Goal: Task Accomplishment & Management: Complete application form

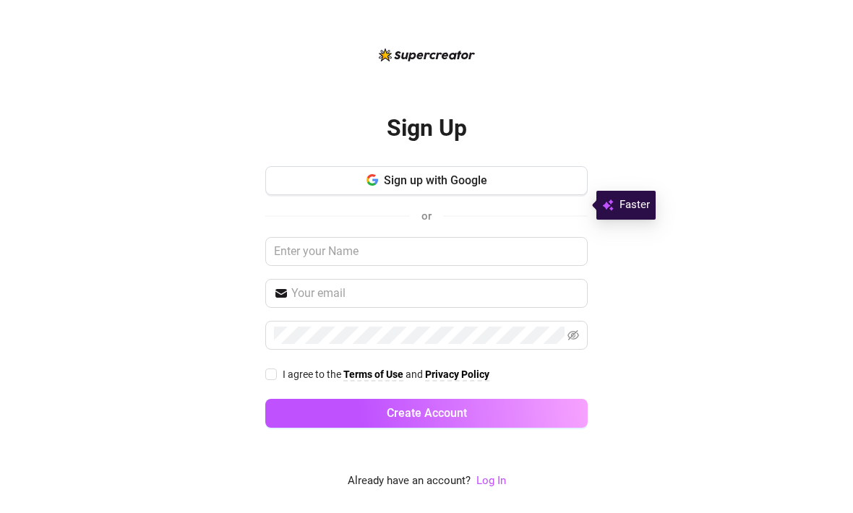
click at [555, 195] on button "Sign up with Google" at bounding box center [426, 180] width 322 height 29
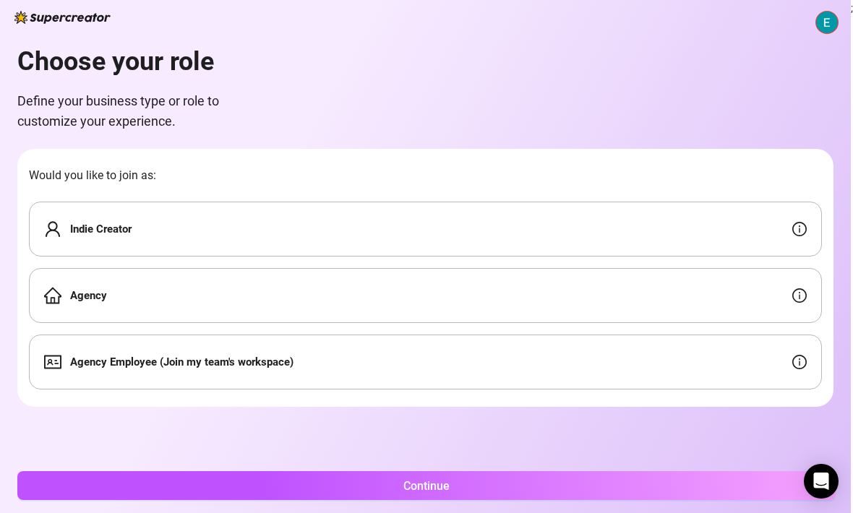
click at [710, 205] on div "Indie Creator" at bounding box center [425, 229] width 793 height 55
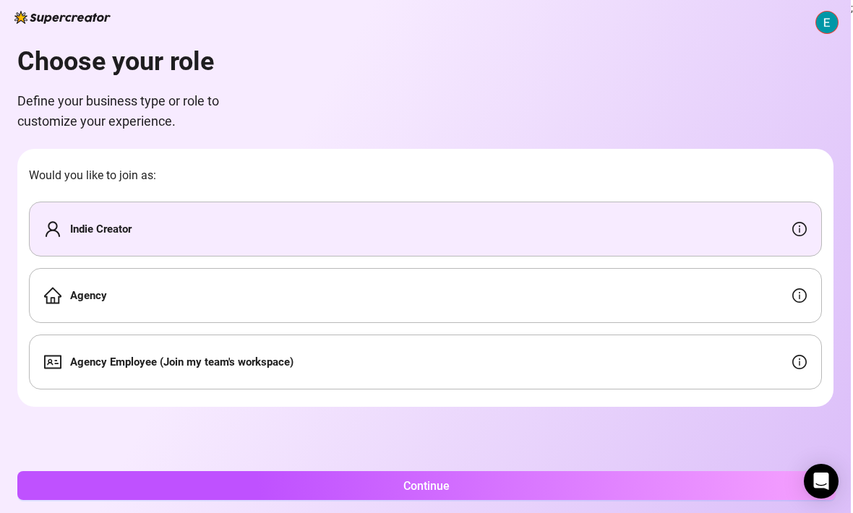
click at [549, 492] on button "Continue" at bounding box center [426, 485] width 819 height 29
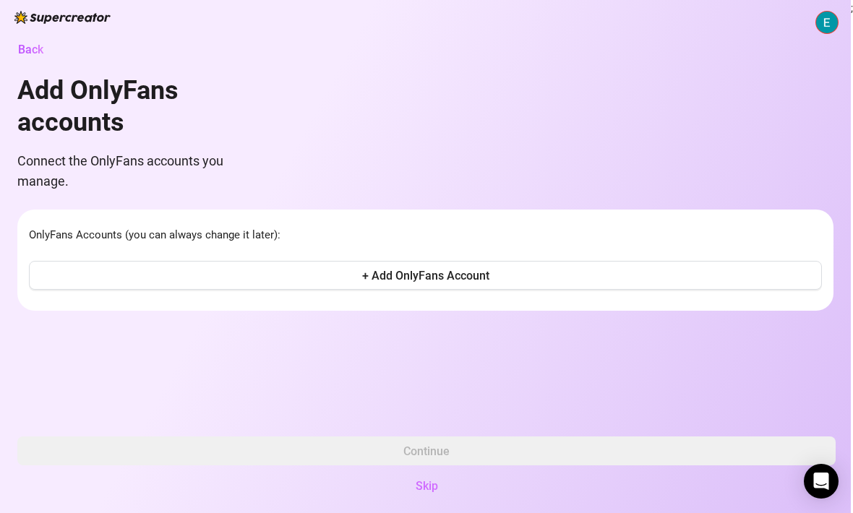
click at [435, 485] on span "Skip" at bounding box center [427, 486] width 22 height 14
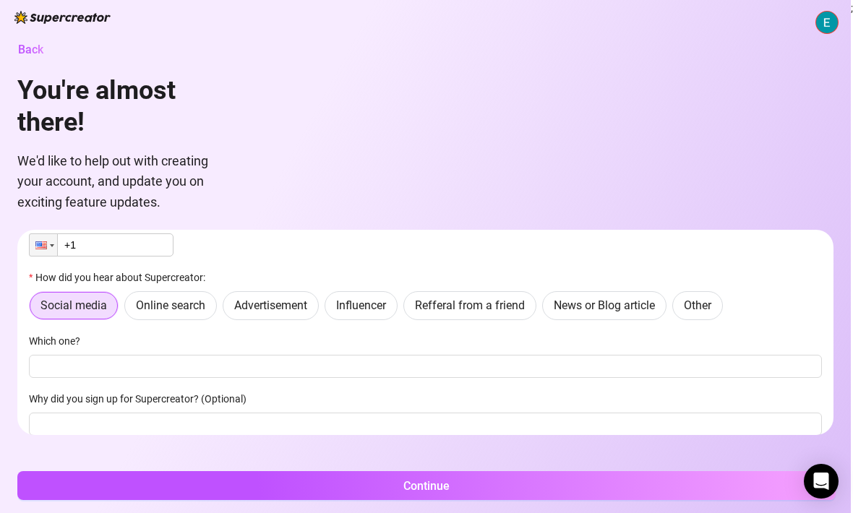
scroll to position [76, 0]
click at [170, 306] on span "Online search" at bounding box center [170, 307] width 69 height 14
click at [129, 311] on input "Online search" at bounding box center [129, 311] width 0 height 0
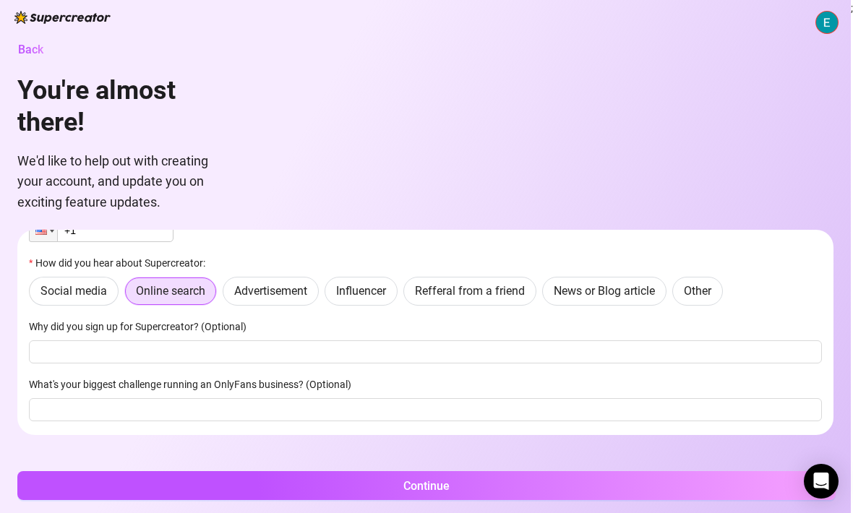
scroll to position [91, 0]
click at [539, 483] on button "Continue" at bounding box center [426, 485] width 819 height 29
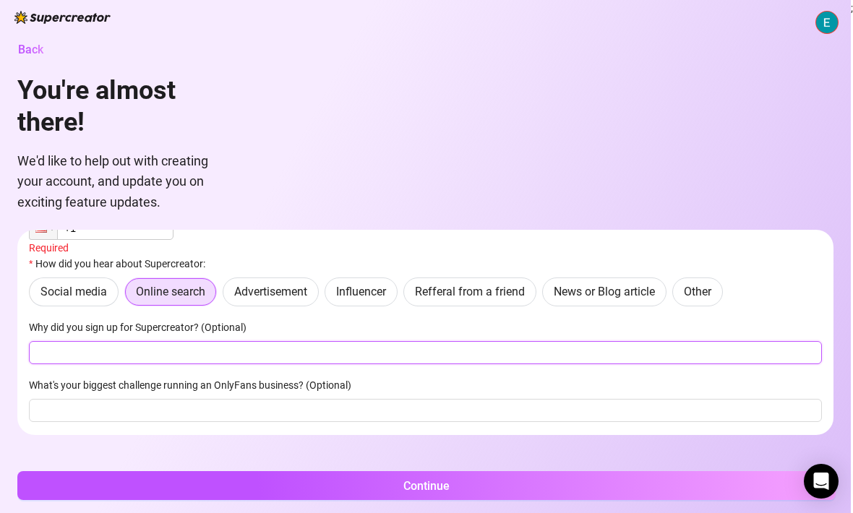
click at [506, 359] on input "Why did you sign up for Supercreator? (Optional)" at bounding box center [425, 352] width 793 height 23
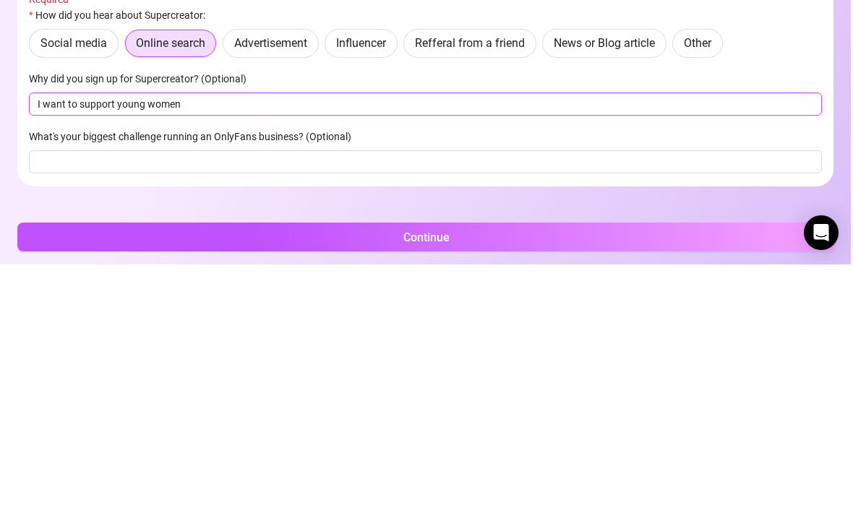
type input "I want to support young women"
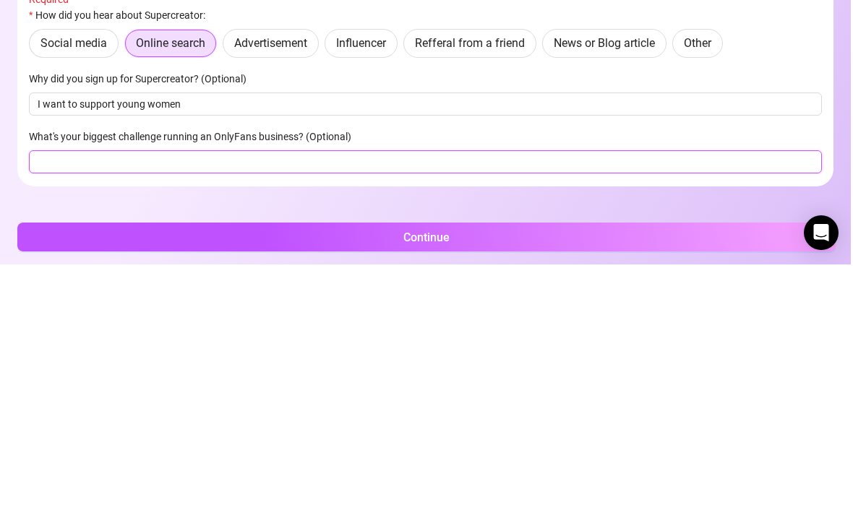
click at [513, 399] on input "What's your biggest challenge running an OnlyFans business? (Optional)" at bounding box center [425, 410] width 793 height 23
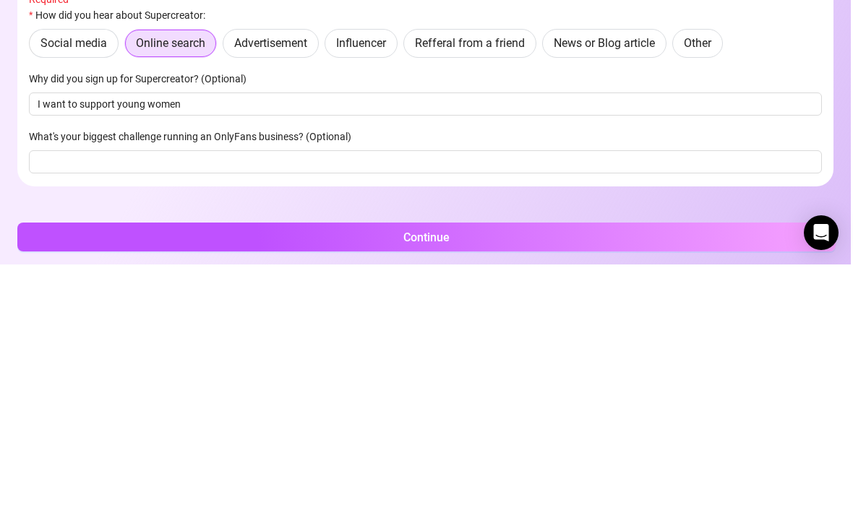
scroll to position [48, 0]
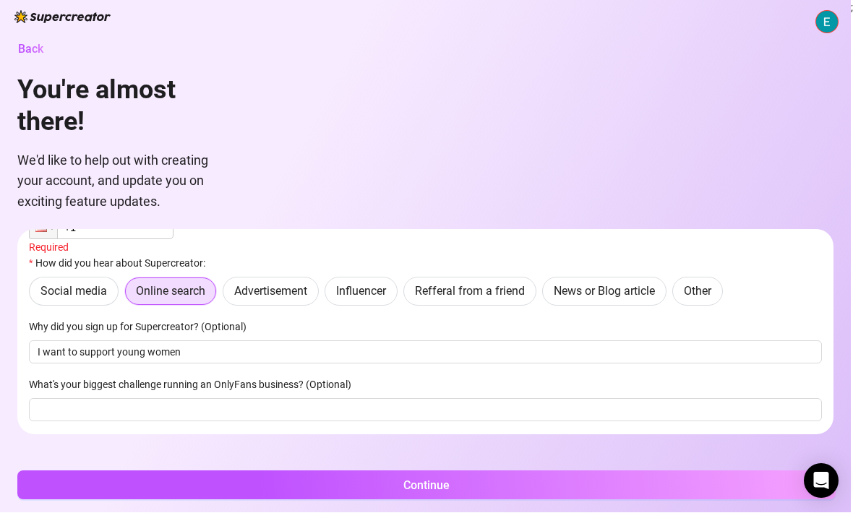
click at [560, 485] on button "Continue" at bounding box center [426, 485] width 819 height 29
click at [585, 476] on button "Continue" at bounding box center [426, 485] width 819 height 29
click at [371, 285] on span "Influencer" at bounding box center [361, 292] width 50 height 14
click at [329, 296] on input "Influencer" at bounding box center [329, 296] width 0 height 0
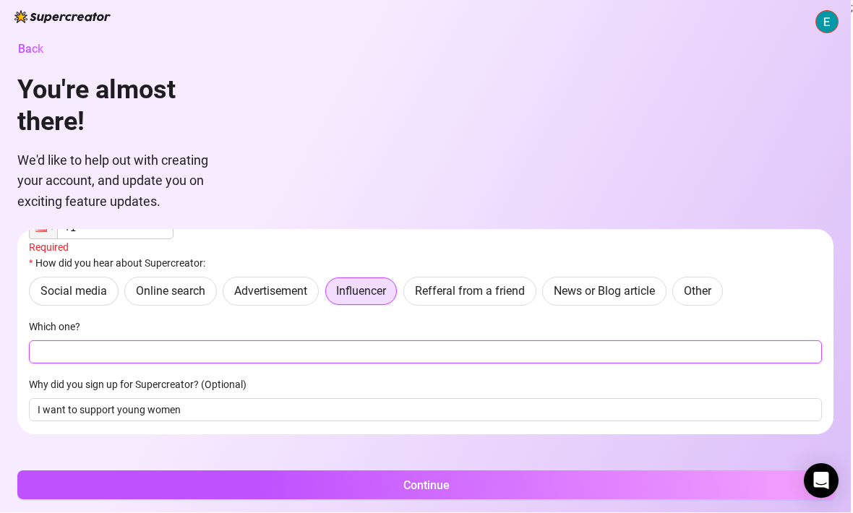
click at [521, 341] on input "Which one?" at bounding box center [425, 352] width 793 height 23
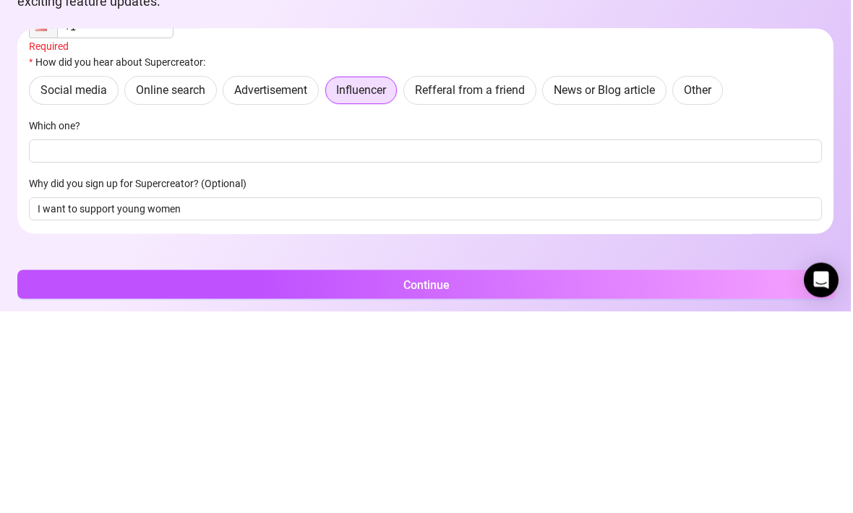
click at [509, 285] on span "Refferal from a friend" at bounding box center [470, 292] width 110 height 14
click at [408, 296] on input "Refferal from a friend" at bounding box center [408, 296] width 0 height 0
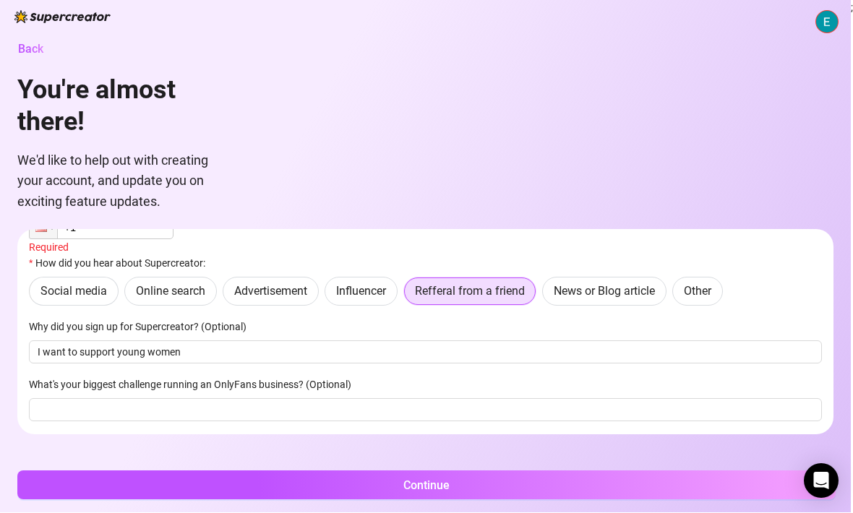
click at [549, 484] on button "Continue" at bounding box center [426, 485] width 819 height 29
click at [591, 487] on button "Continue" at bounding box center [426, 485] width 819 height 29
click at [602, 488] on button "Continue" at bounding box center [426, 485] width 819 height 29
click at [604, 489] on button "Continue" at bounding box center [426, 485] width 819 height 29
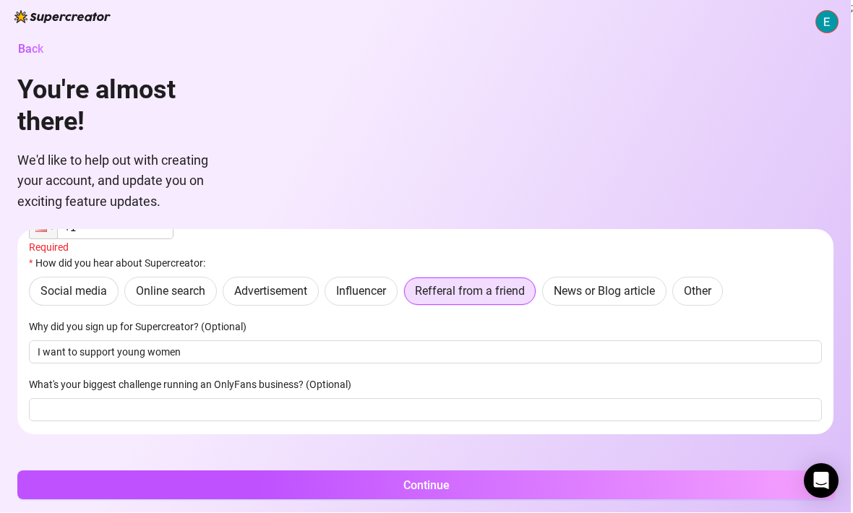
click at [270, 285] on span "Advertisement" at bounding box center [270, 292] width 73 height 14
click at [227, 296] on input "Advertisement" at bounding box center [227, 296] width 0 height 0
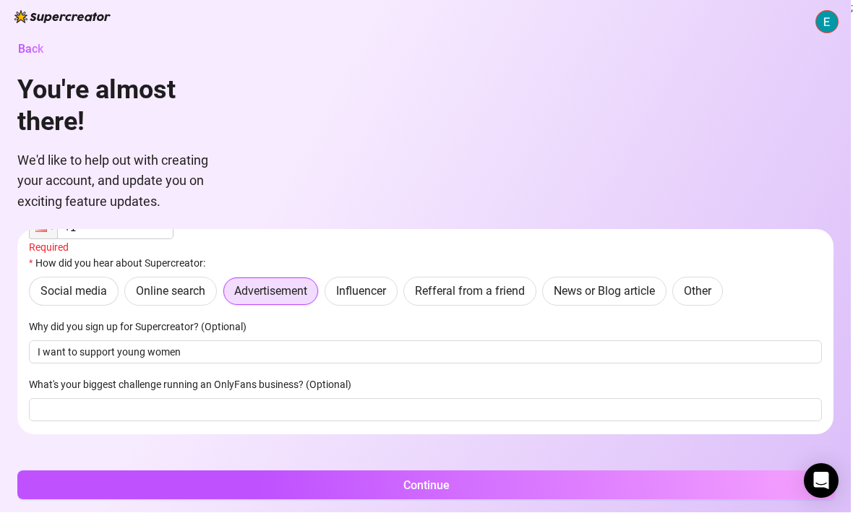
click at [636, 486] on button "Continue" at bounding box center [426, 485] width 819 height 29
click at [356, 278] on label "Influencer" at bounding box center [361, 292] width 73 height 29
click at [329, 296] on input "Influencer" at bounding box center [329, 296] width 0 height 0
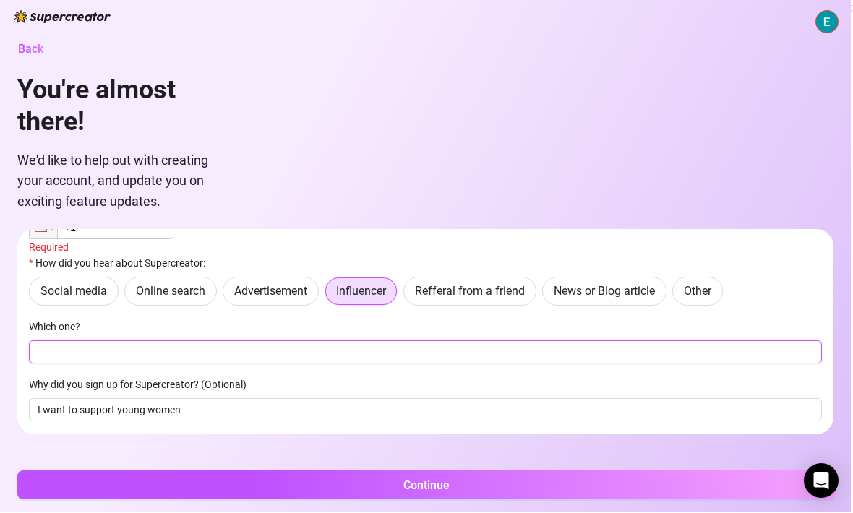
click at [154, 341] on input "Which one?" at bounding box center [425, 352] width 793 height 23
click at [129, 341] on input "Sis I rose" at bounding box center [425, 352] width 793 height 23
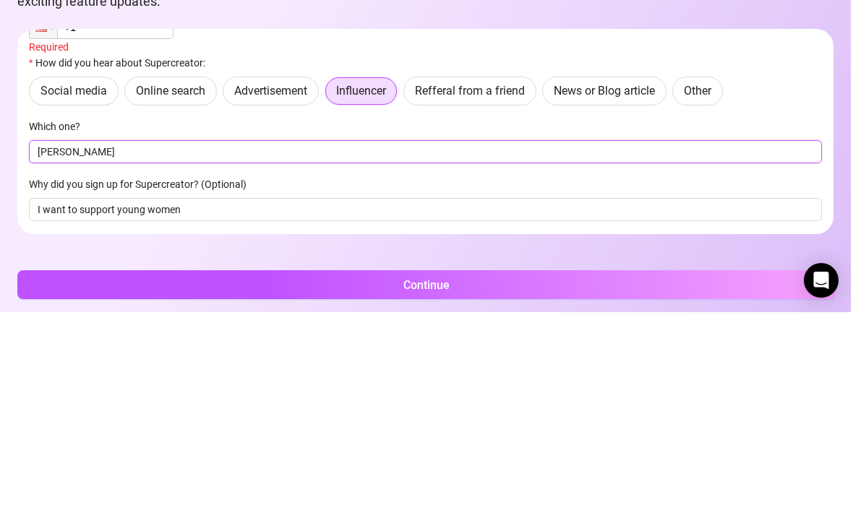
click at [427, 471] on button "Continue" at bounding box center [426, 485] width 819 height 29
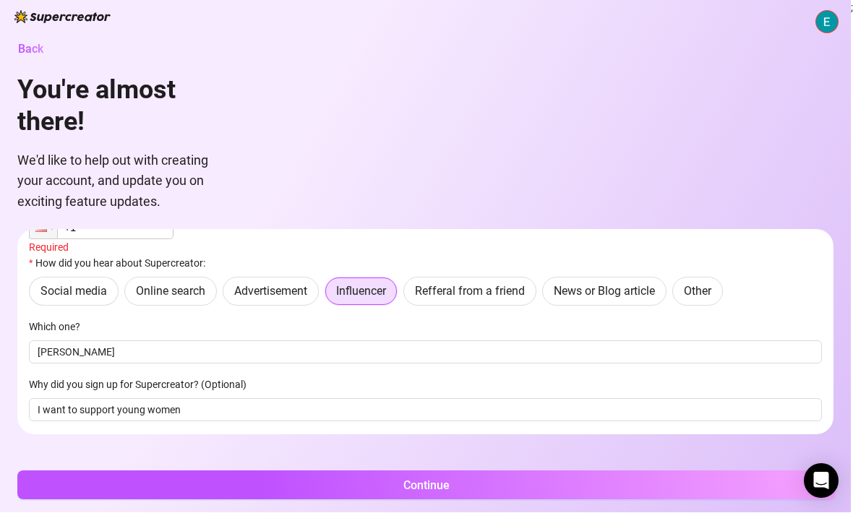
click at [651, 489] on button "Continue" at bounding box center [426, 485] width 819 height 29
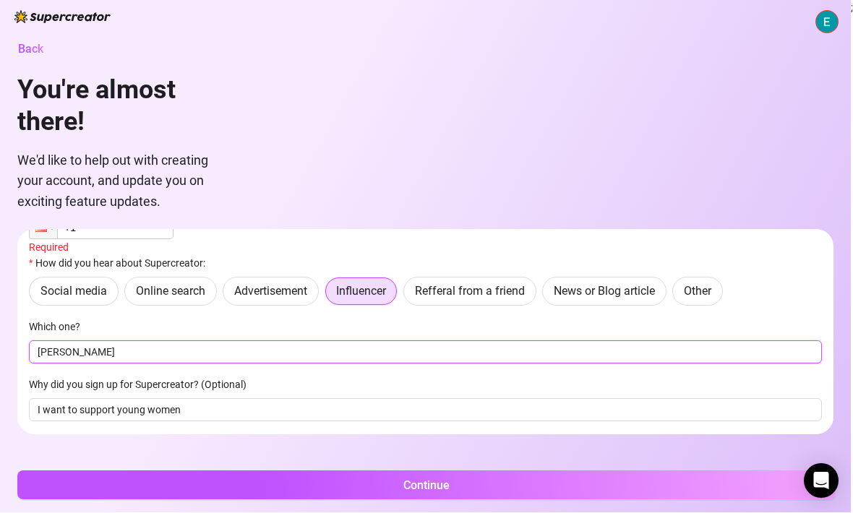
click at [355, 341] on input "Sisi rose" at bounding box center [425, 352] width 793 height 23
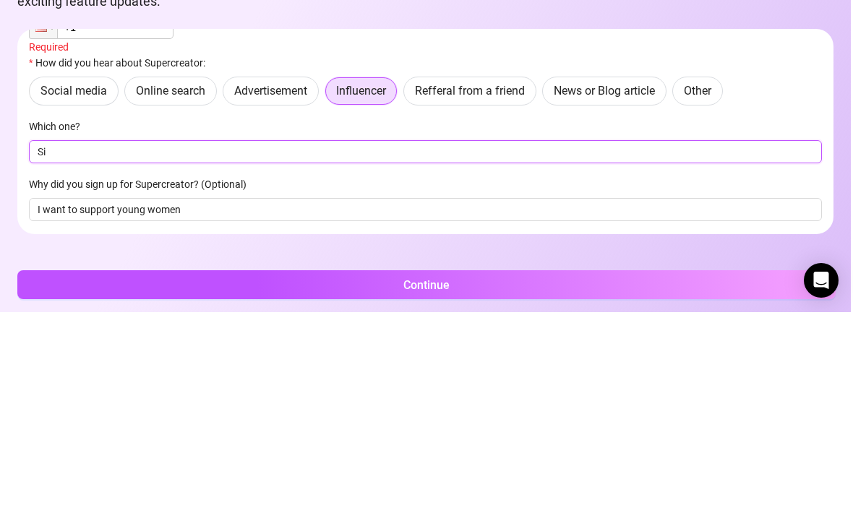
type input "S"
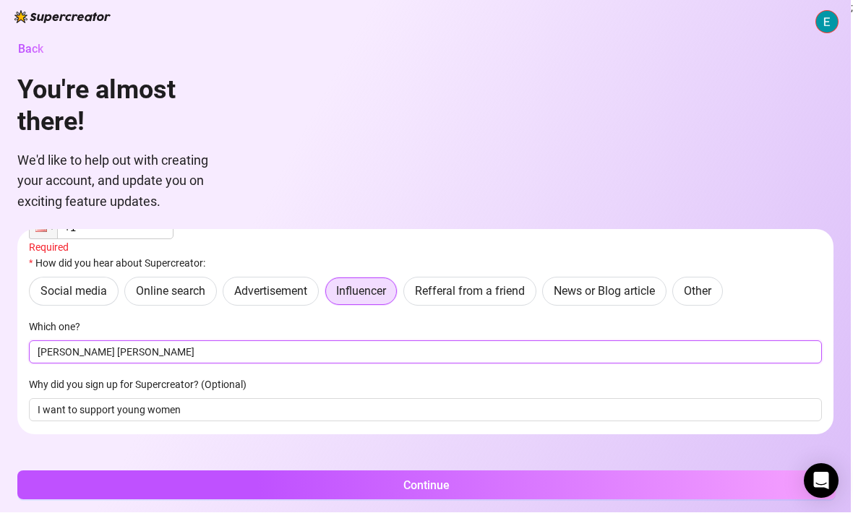
type input "Ana Cheri"
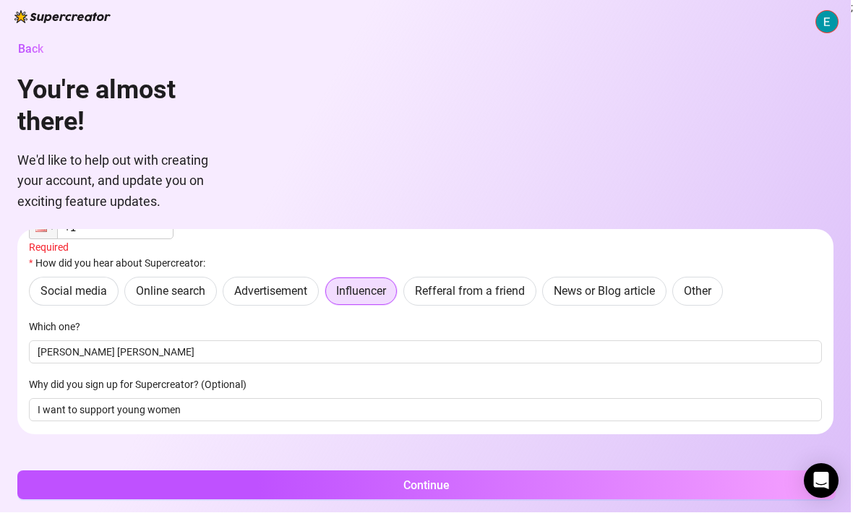
click at [663, 492] on button "Continue" at bounding box center [426, 485] width 819 height 29
click at [657, 487] on button "Continue" at bounding box center [426, 485] width 819 height 29
click at [663, 498] on button "Continue" at bounding box center [426, 485] width 819 height 29
click at [663, 497] on button "Continue" at bounding box center [426, 485] width 819 height 29
click at [822, 476] on icon "Open Intercom Messenger" at bounding box center [821, 481] width 15 height 17
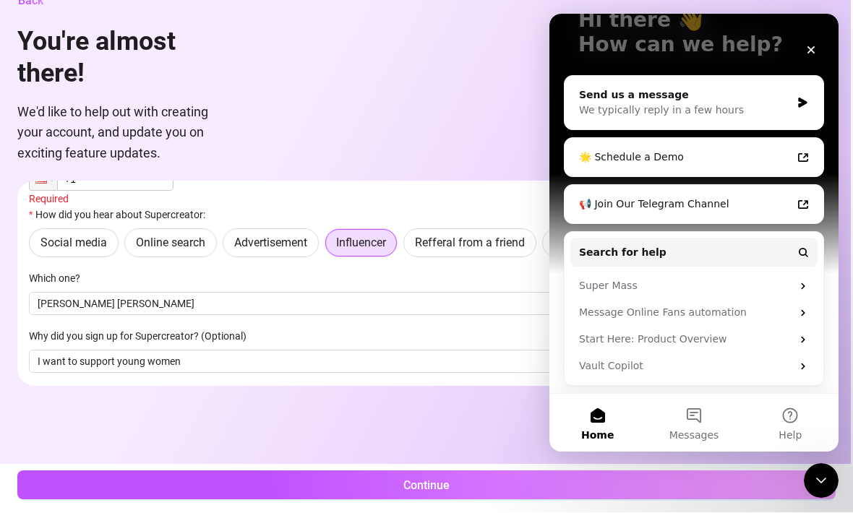
scroll to position [108, 0]
click at [816, 50] on icon "Close" at bounding box center [811, 50] width 12 height 12
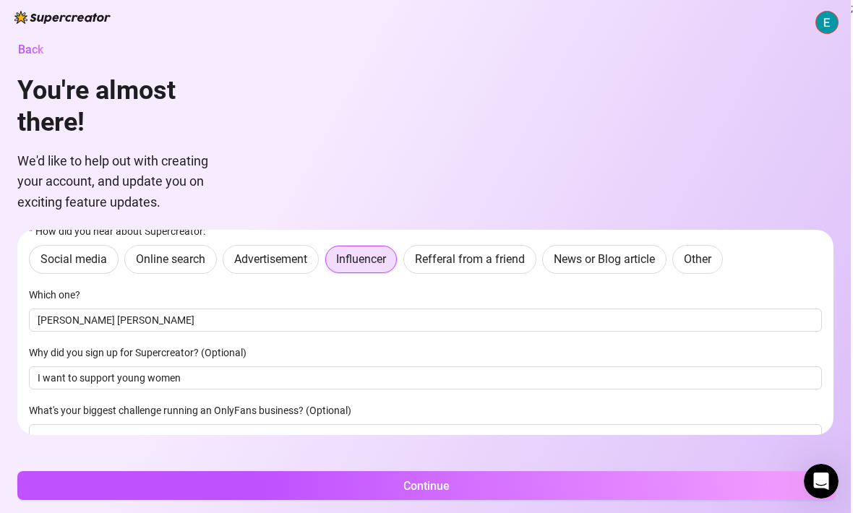
scroll to position [128, 0]
click at [695, 491] on button "Continue" at bounding box center [426, 485] width 819 height 29
click at [34, 55] on span "Back" at bounding box center [30, 50] width 25 height 14
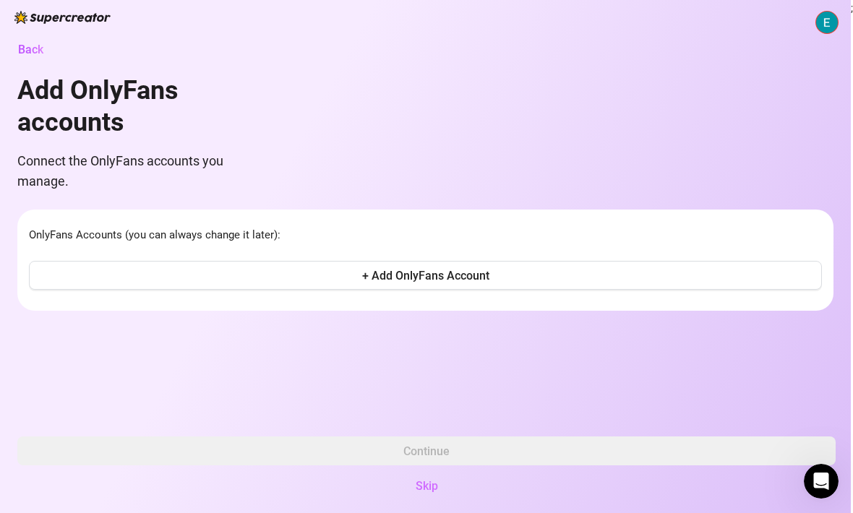
scroll to position [0, 0]
click at [435, 484] on span "Skip" at bounding box center [427, 486] width 22 height 14
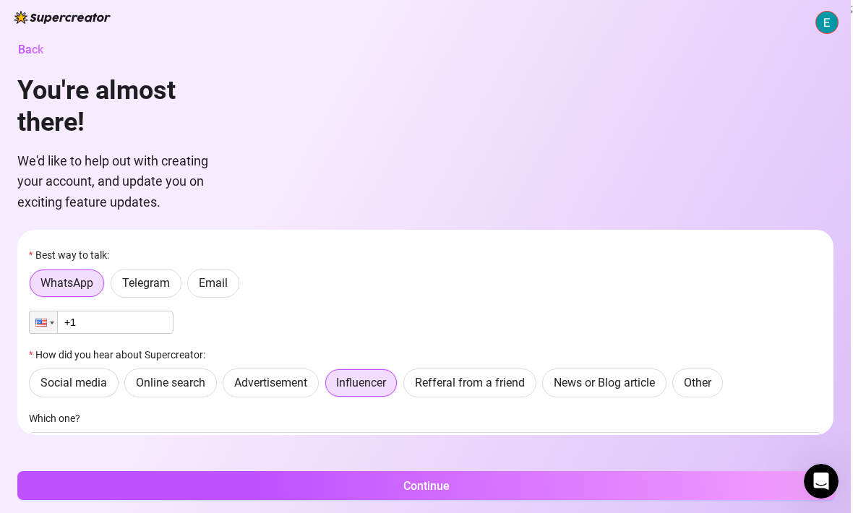
click at [500, 489] on button "Continue" at bounding box center [426, 485] width 819 height 29
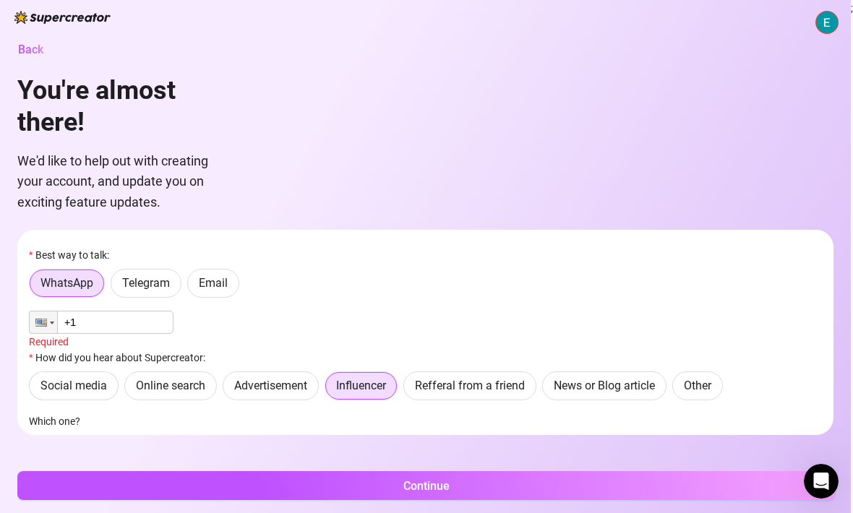
click at [152, 295] on label "Telegram" at bounding box center [146, 283] width 71 height 29
click at [115, 287] on input "Telegram" at bounding box center [115, 287] width 0 height 0
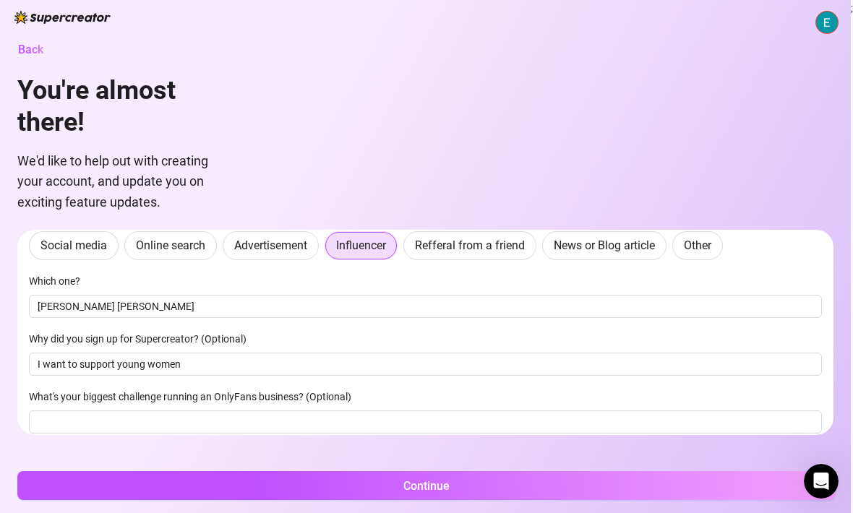
scroll to position [139, 0]
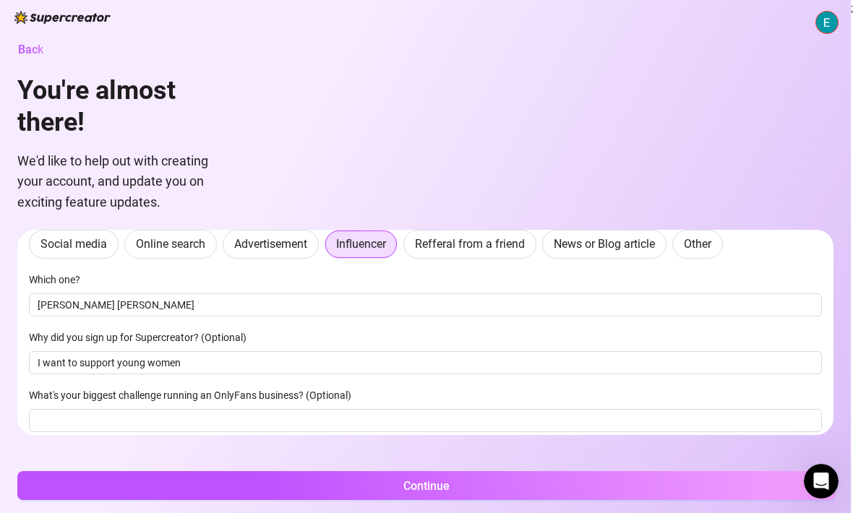
click at [500, 493] on button "Continue" at bounding box center [426, 485] width 819 height 29
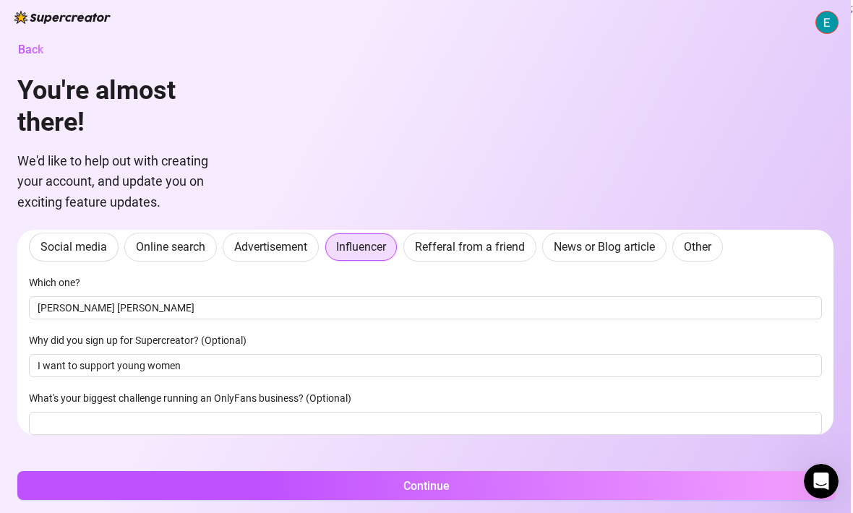
click at [499, 489] on button "Continue" at bounding box center [426, 485] width 819 height 29
click at [497, 490] on button "Continue" at bounding box center [426, 485] width 819 height 29
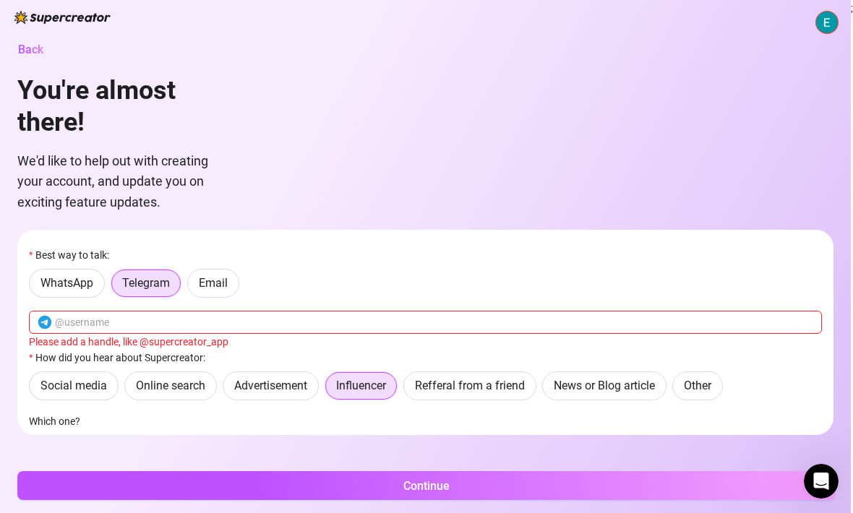
scroll to position [0, 0]
click at [244, 325] on input "text" at bounding box center [434, 323] width 758 height 16
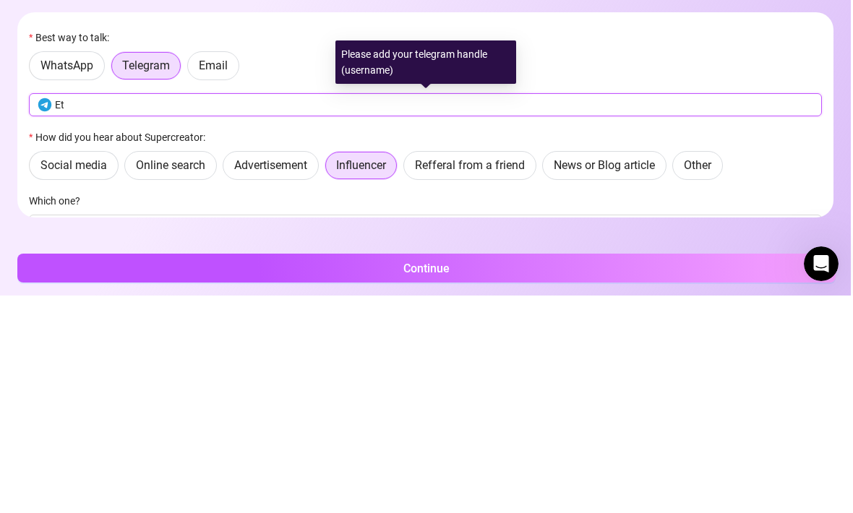
type input "E"
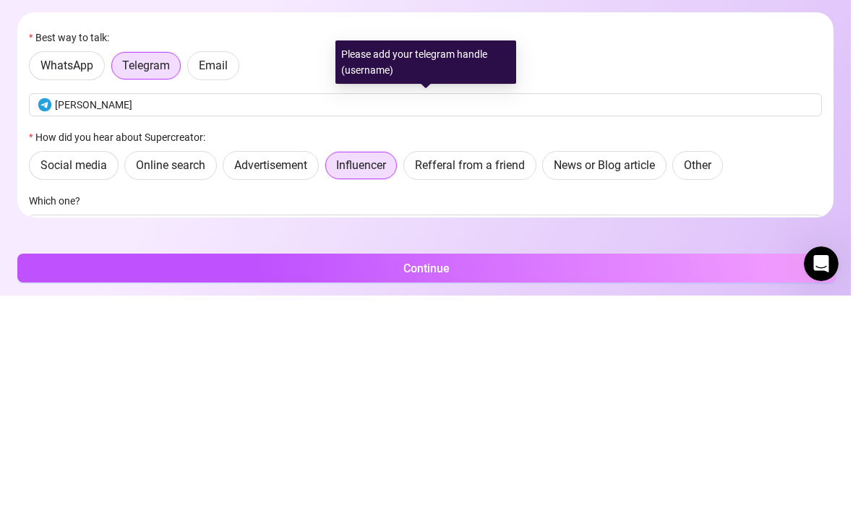
scroll to position [48, 0]
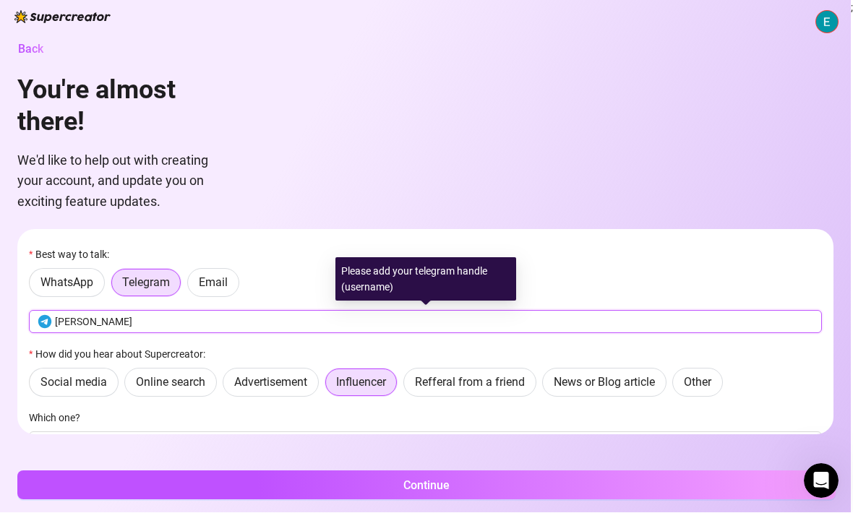
type input "Ethan"
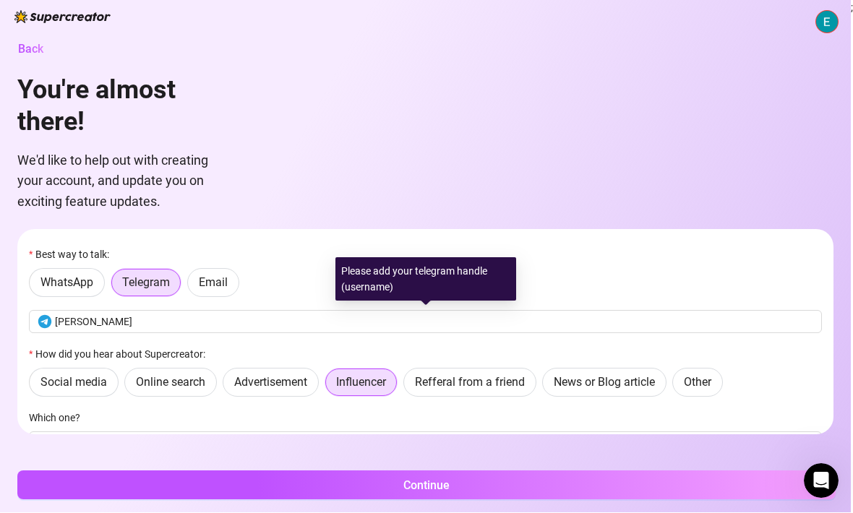
click at [669, 492] on button "Continue" at bounding box center [426, 485] width 819 height 29
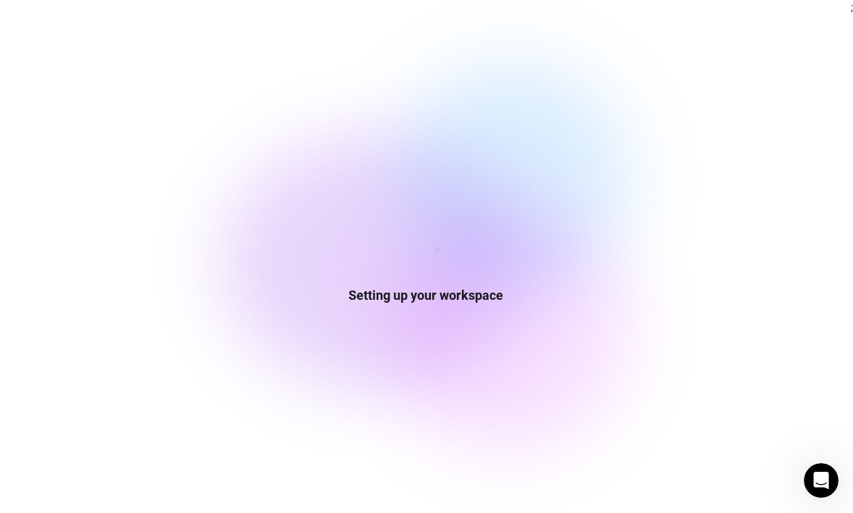
click at [648, 487] on div "Setting up your workspace" at bounding box center [425, 256] width 851 height 513
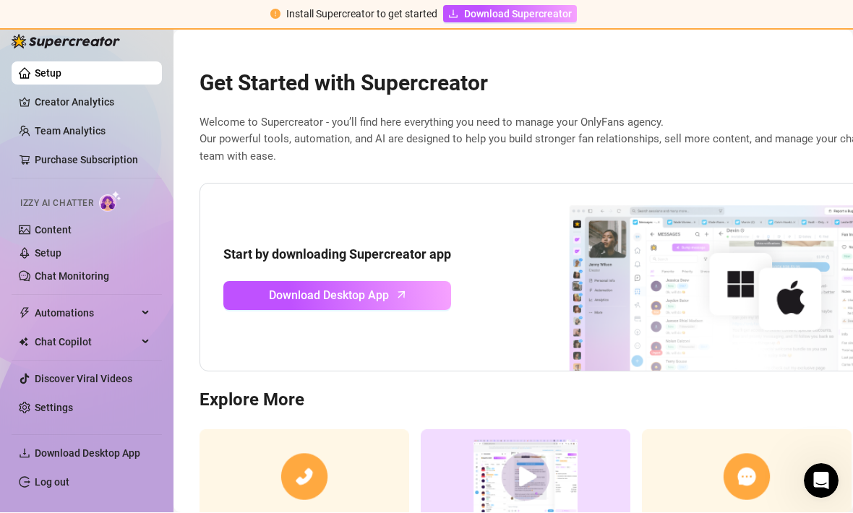
click at [41, 215] on div "Izzy AI Chatter" at bounding box center [85, 202] width 153 height 33
click at [46, 225] on link "Content" at bounding box center [53, 231] width 37 height 12
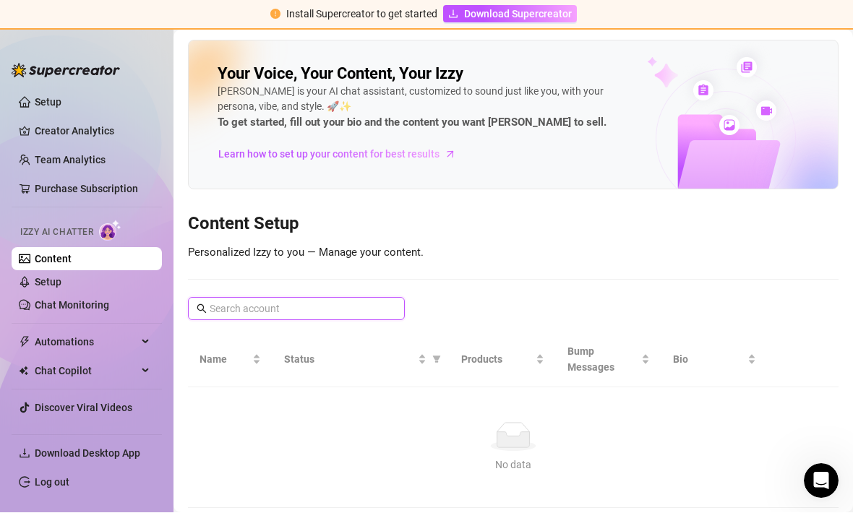
click at [380, 302] on input "text" at bounding box center [297, 310] width 175 height 16
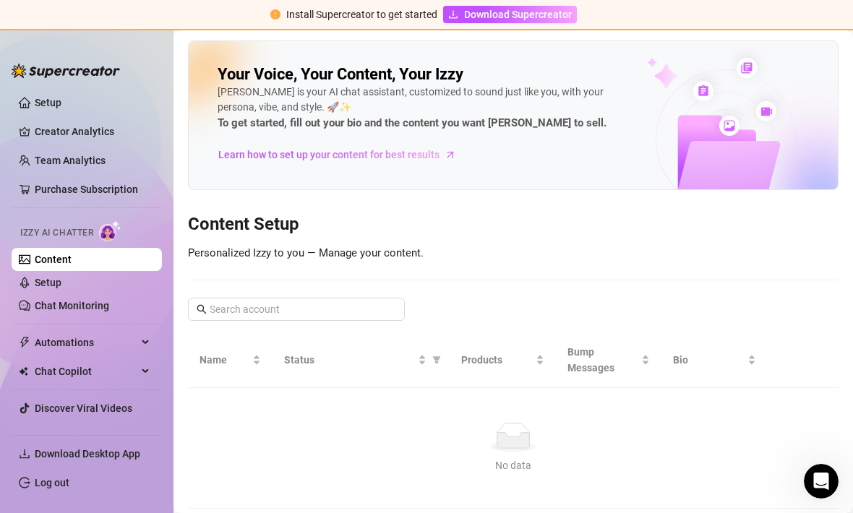
click at [375, 298] on span at bounding box center [296, 309] width 217 height 23
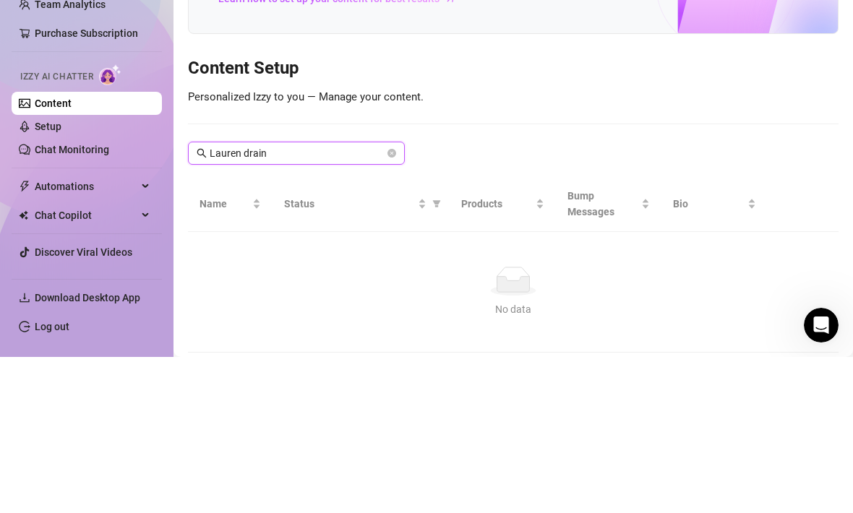
type input "Lauren drain"
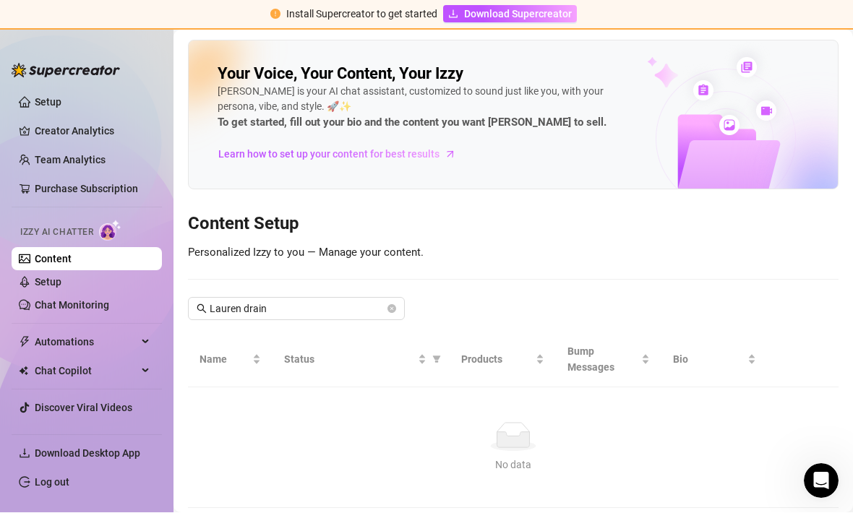
click at [122, 406] on link "Discover Viral Videos" at bounding box center [84, 409] width 98 height 12
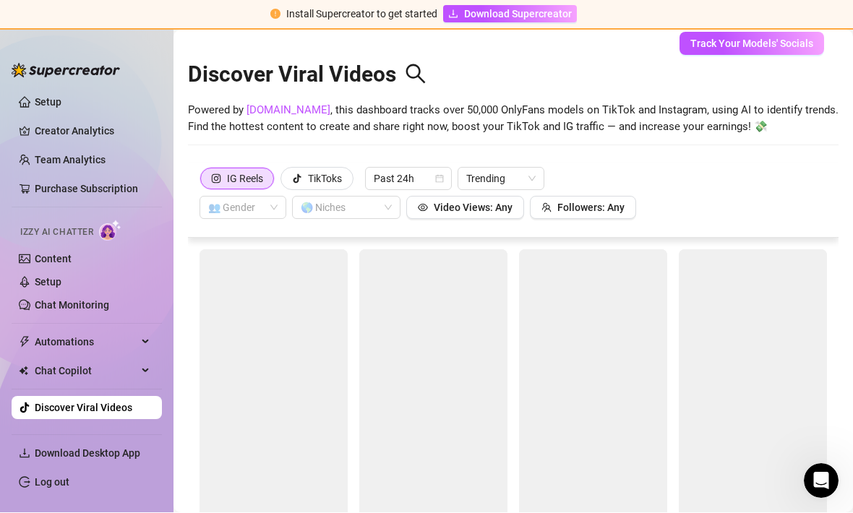
scroll to position [46, 0]
click at [278, 197] on div "👥 Gender" at bounding box center [243, 208] width 87 height 23
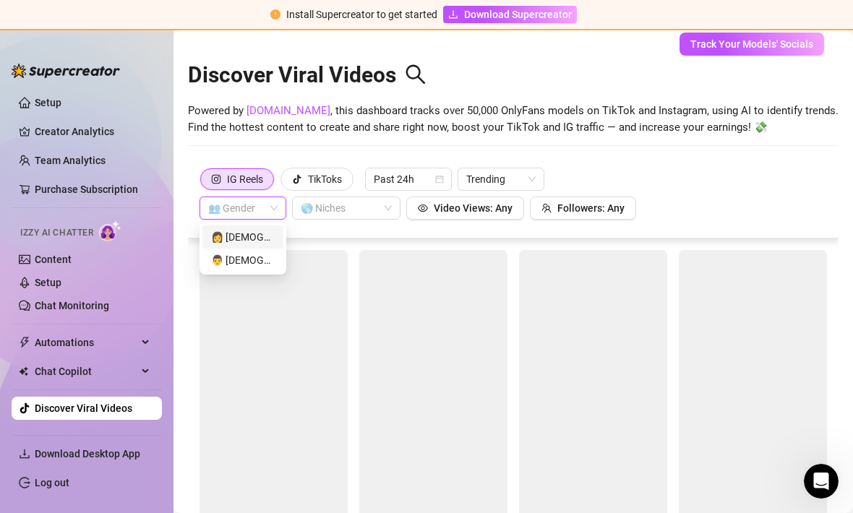
click at [263, 229] on div "👩 [DEMOGRAPHIC_DATA]" at bounding box center [243, 237] width 64 height 16
click at [361, 198] on div at bounding box center [338, 208] width 87 height 20
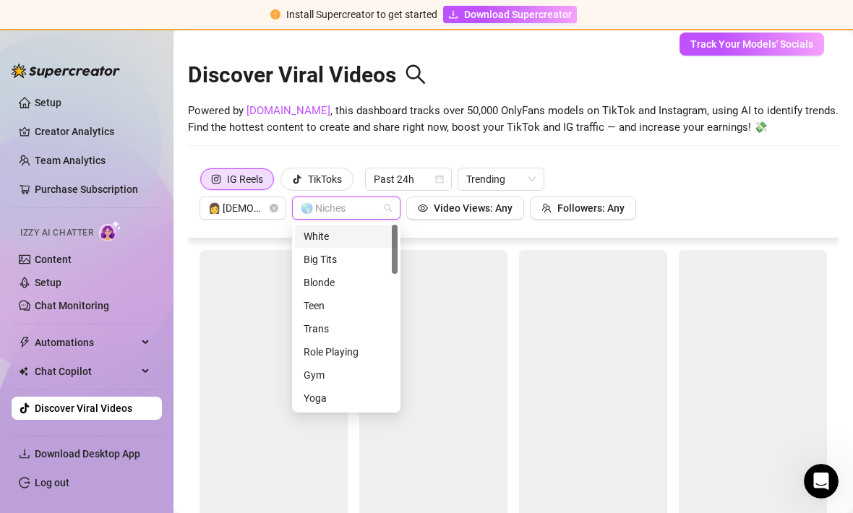
click at [340, 252] on div "Big Tits" at bounding box center [346, 260] width 85 height 16
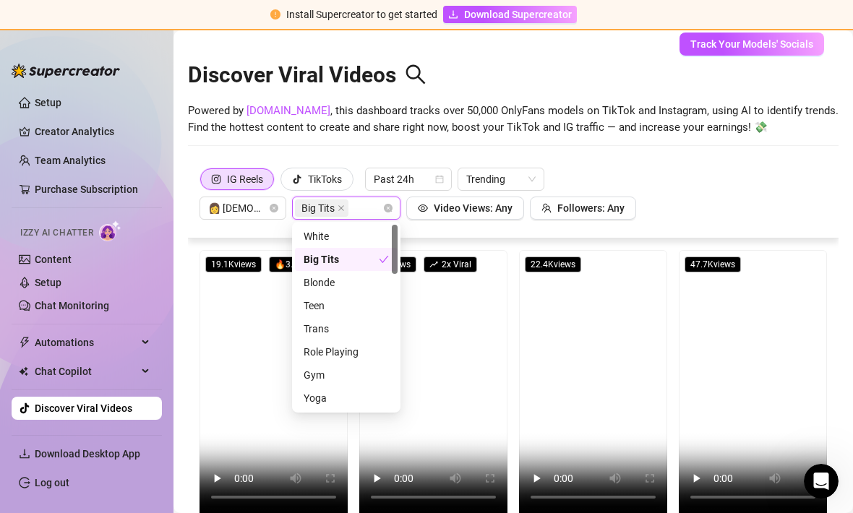
click at [359, 252] on div "Big Tits" at bounding box center [341, 260] width 75 height 16
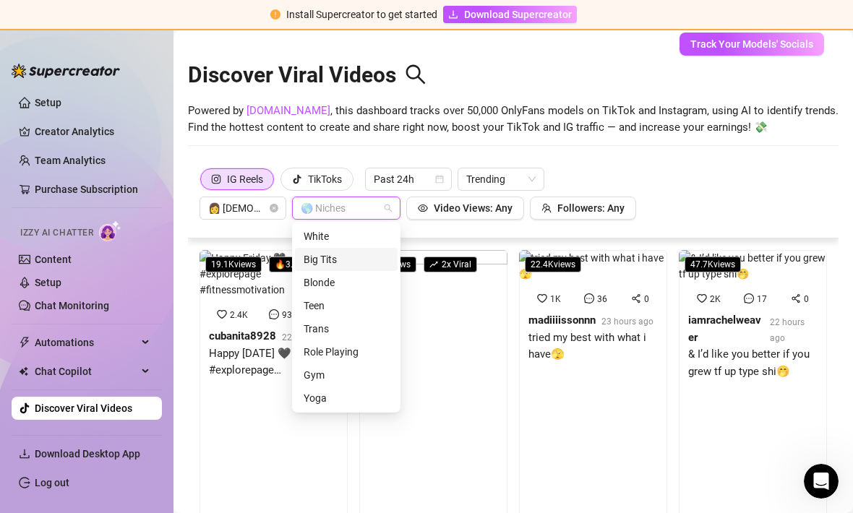
click at [710, 168] on div "IG Reels TikToks Past 24h Trending 👩 Female 🌎 Niches Video Views: Any Followers…" at bounding box center [514, 194] width 628 height 52
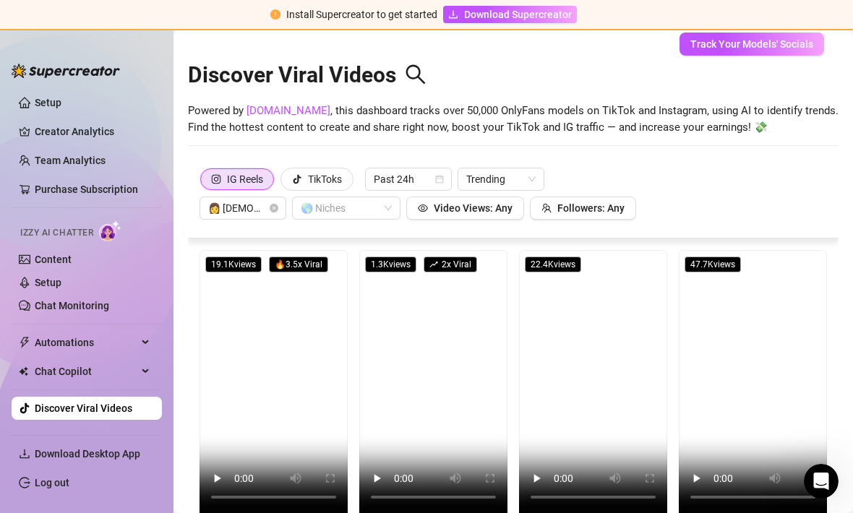
click at [352, 198] on div at bounding box center [338, 208] width 87 height 20
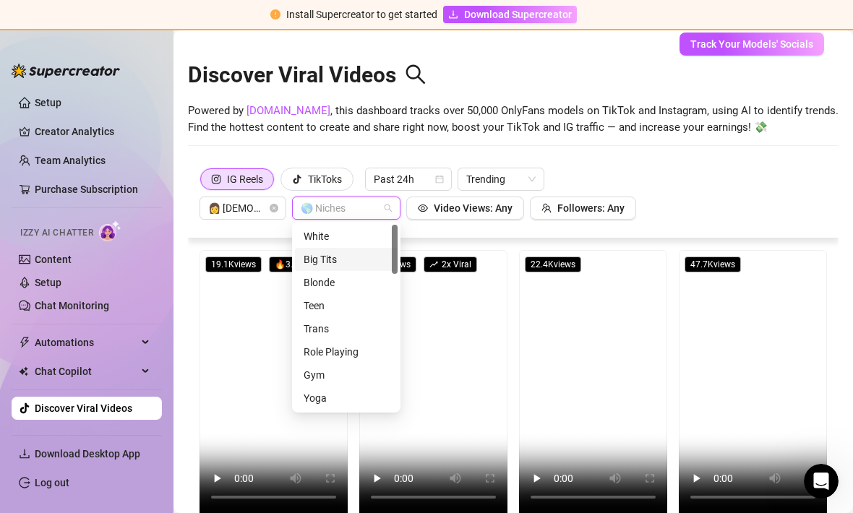
click at [356, 252] on div "Big Tits" at bounding box center [346, 260] width 85 height 16
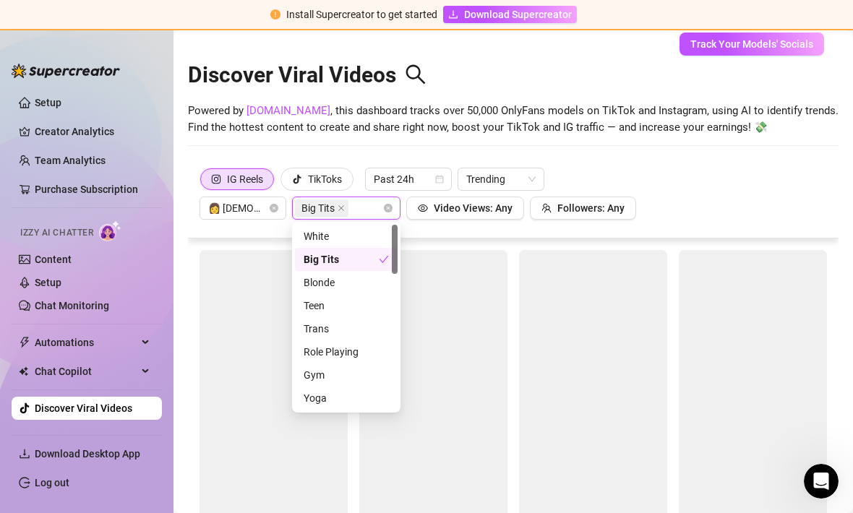
click at [505, 202] on span "Video Views: Any" at bounding box center [473, 208] width 79 height 12
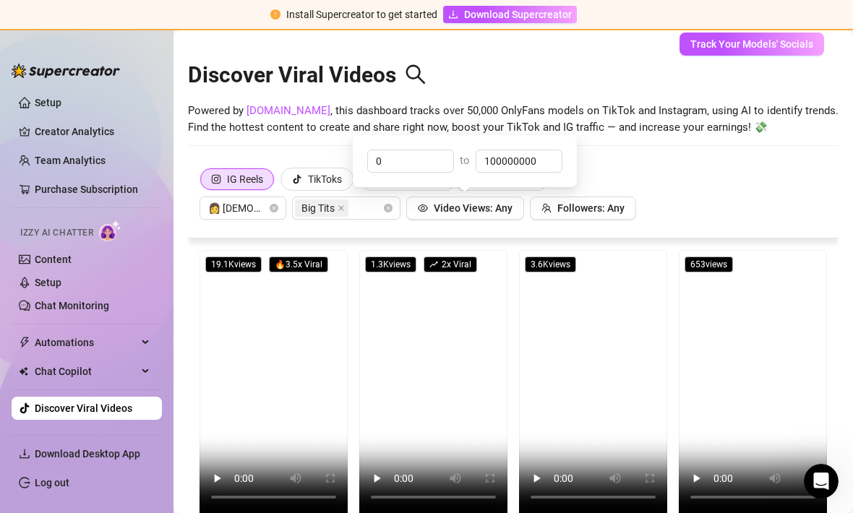
click at [732, 168] on div "IG Reels TikToks Past 24h Trending 👩 Female Big Tits Video Views: Any Followers…" at bounding box center [514, 194] width 628 height 52
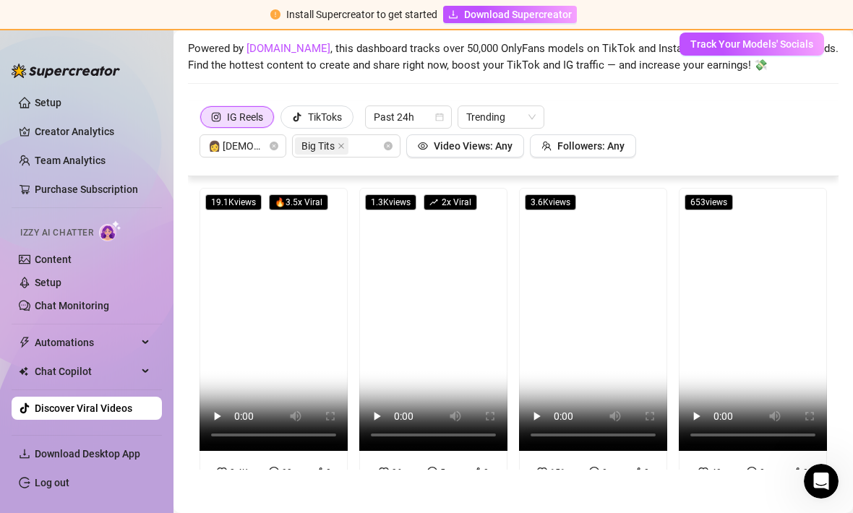
scroll to position [62, 0]
click at [277, 296] on video at bounding box center [274, 319] width 148 height 263
click at [425, 277] on video at bounding box center [433, 319] width 148 height 263
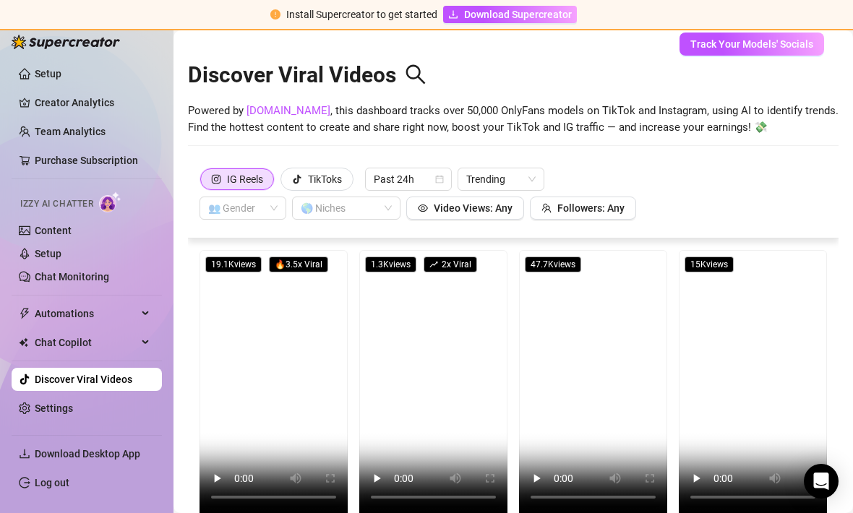
click at [433, 168] on span "Past 24h" at bounding box center [408, 179] width 69 height 22
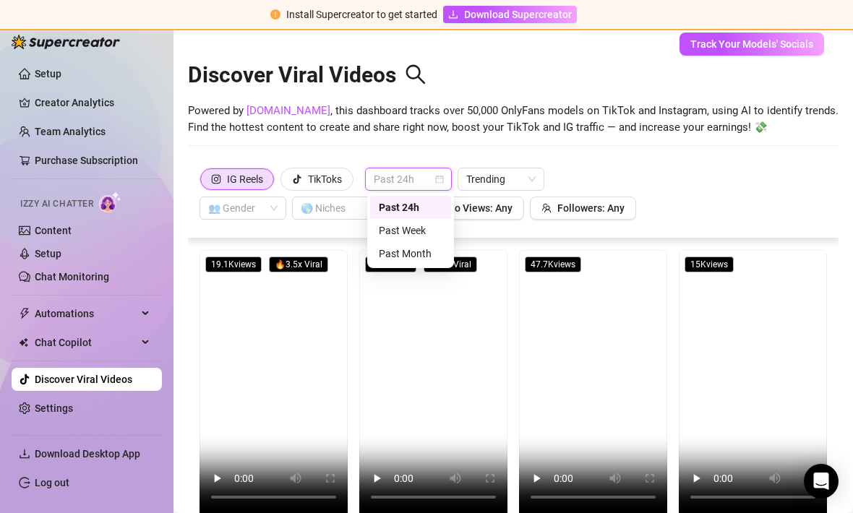
click at [425, 246] on div "Past Month" at bounding box center [411, 254] width 64 height 16
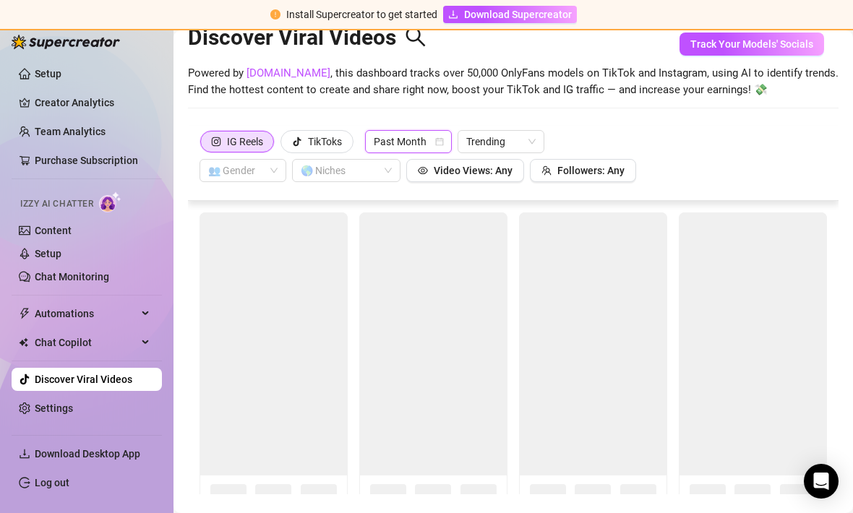
scroll to position [41, 0]
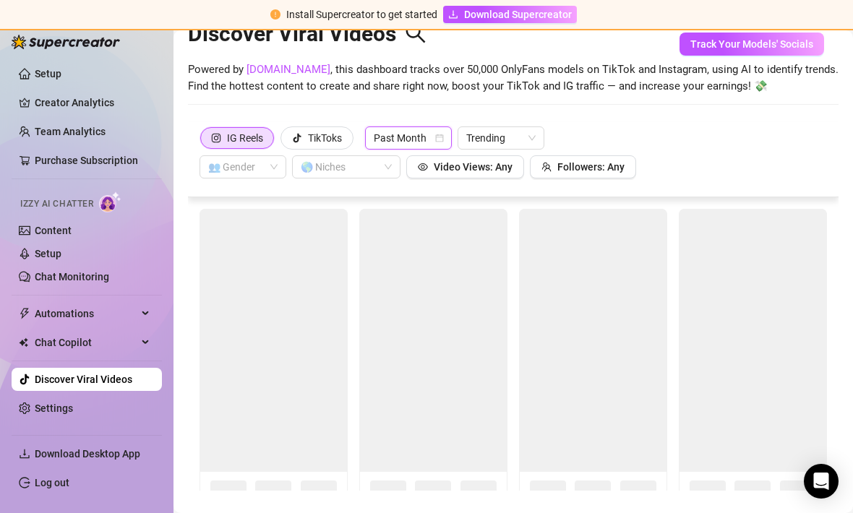
click at [257, 156] on input "search" at bounding box center [236, 167] width 56 height 22
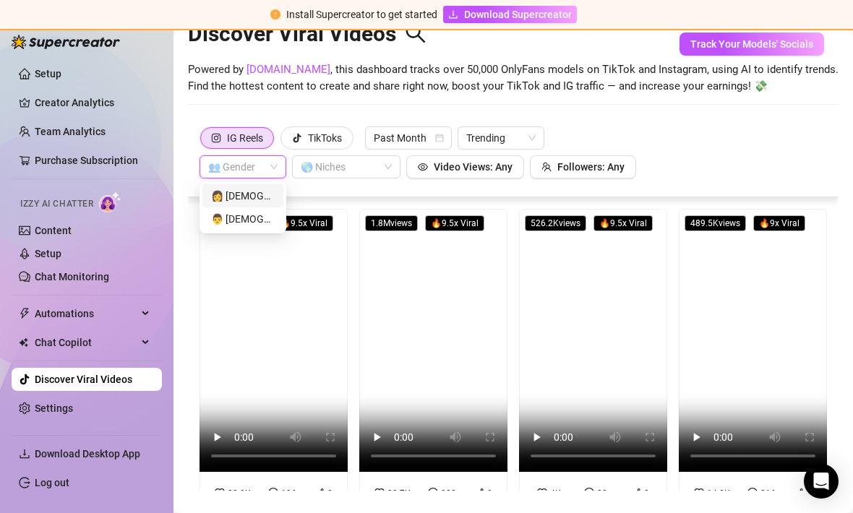
click at [256, 188] on div "👩 [DEMOGRAPHIC_DATA]" at bounding box center [243, 196] width 64 height 16
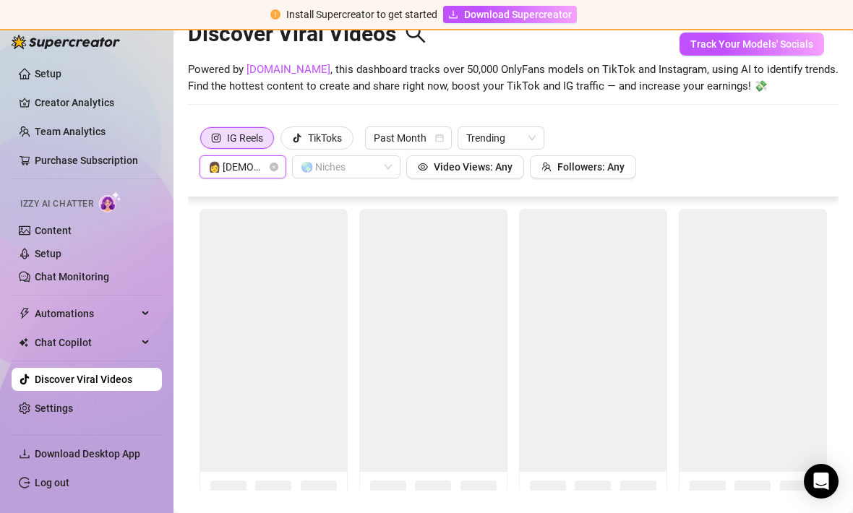
click at [352, 157] on div at bounding box center [338, 167] width 87 height 20
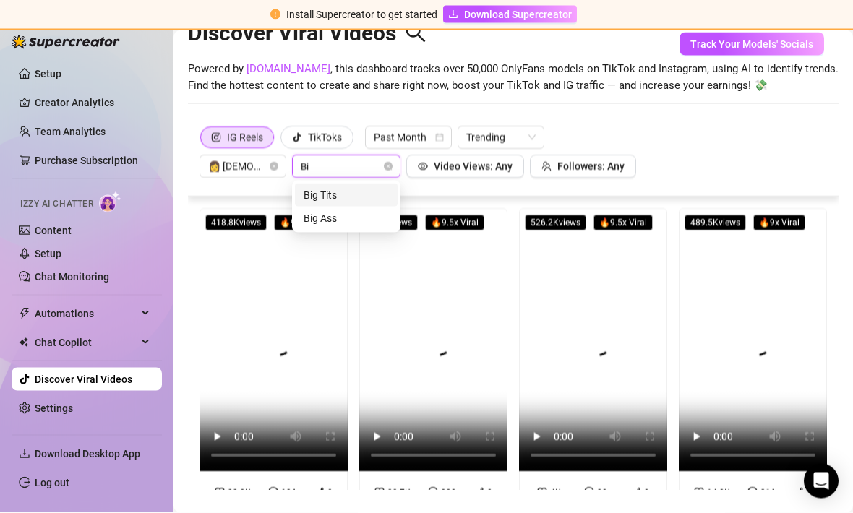
type input "B"
type input "G"
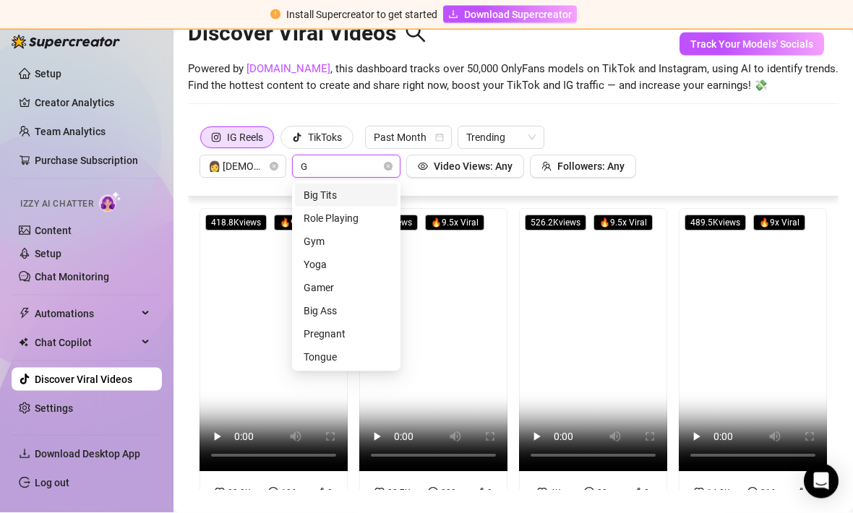
click at [353, 187] on div "Big Tits" at bounding box center [346, 195] width 85 height 16
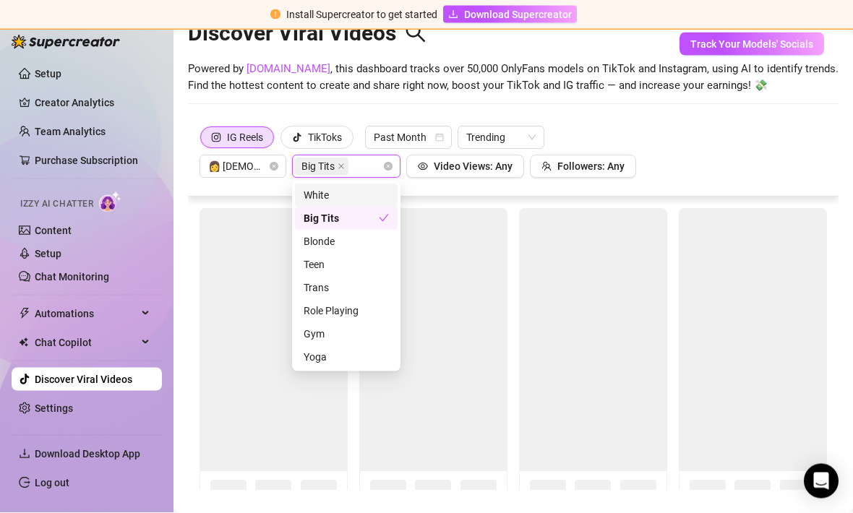
scroll to position [46, 0]
click at [320, 187] on div "White" at bounding box center [346, 195] width 85 height 16
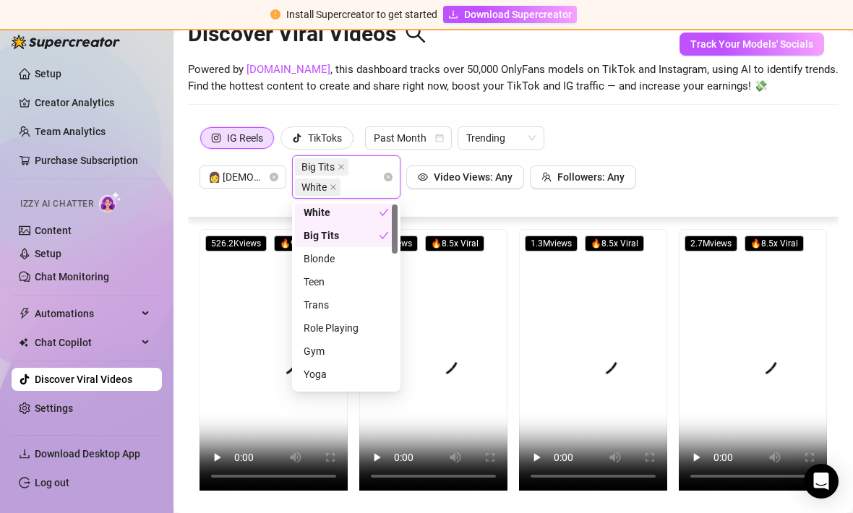
scroll to position [0, 0]
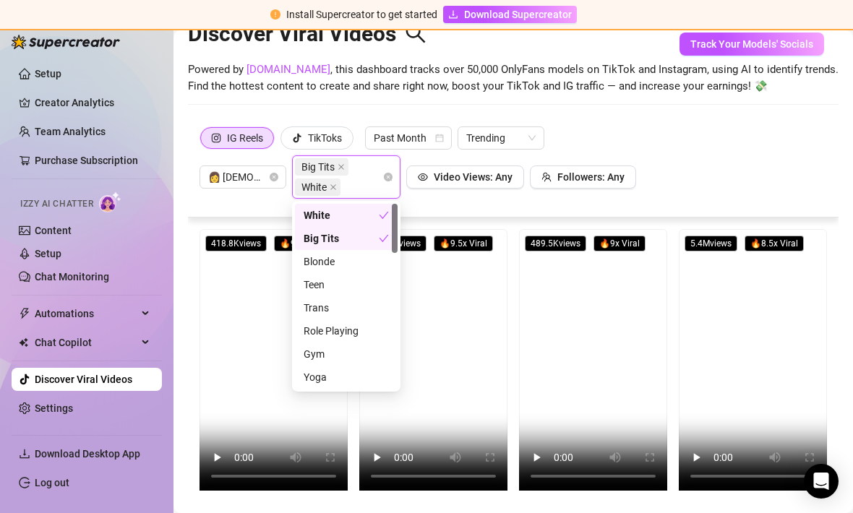
click at [320, 208] on div "White" at bounding box center [341, 216] width 75 height 16
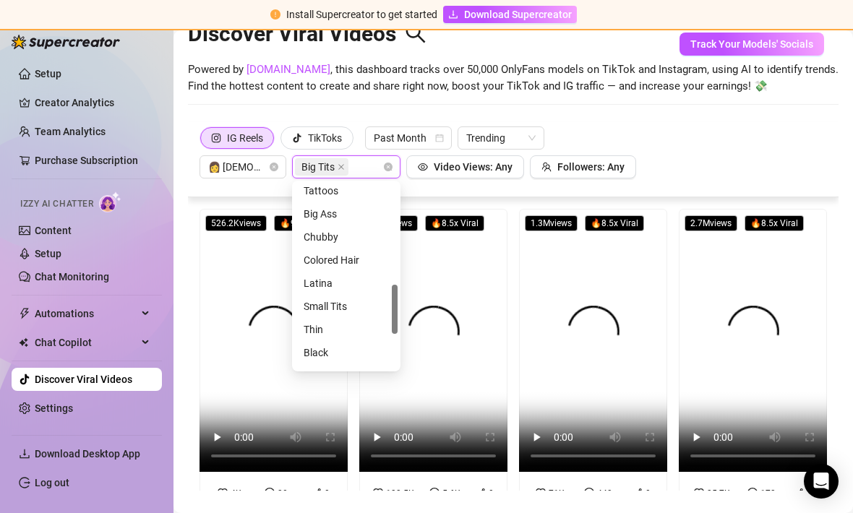
scroll to position [382, 0]
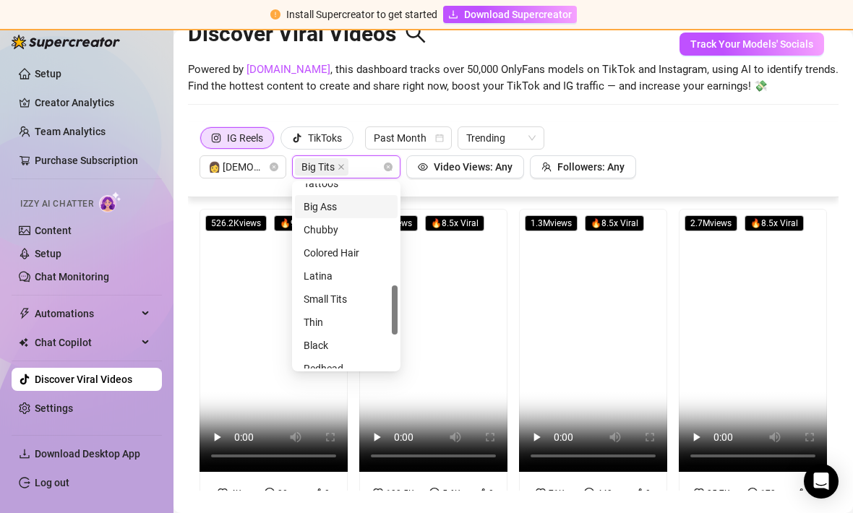
click at [320, 199] on div "Big Ass" at bounding box center [346, 207] width 85 height 16
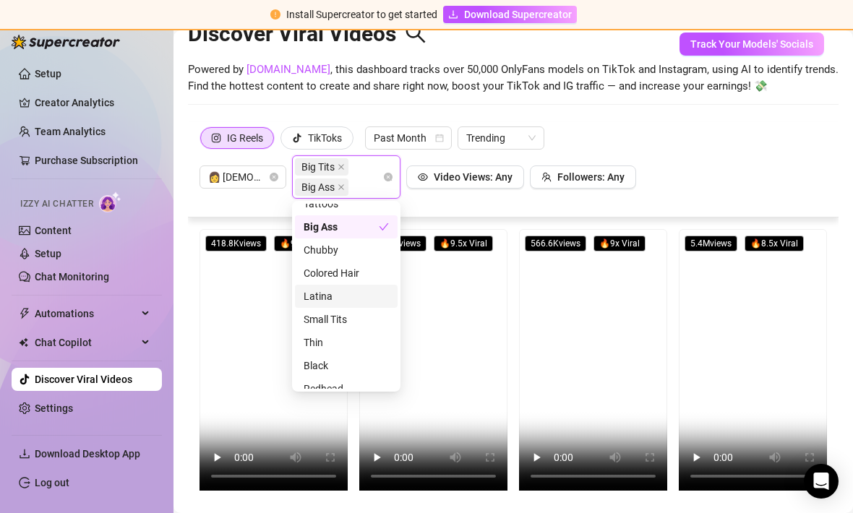
click at [330, 289] on div "Latina" at bounding box center [346, 297] width 85 height 16
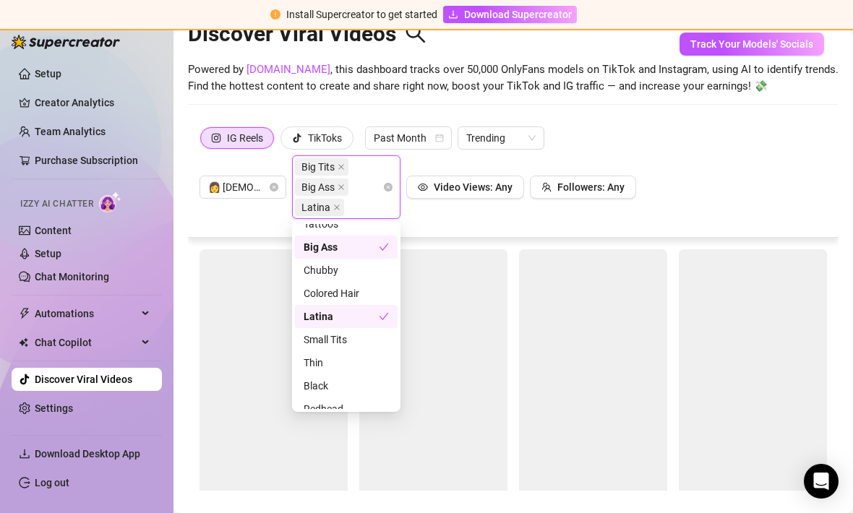
click at [698, 140] on div "IG Reels TikToks Past Month Trending 👩 [DEMOGRAPHIC_DATA] Big Tits Big Ass Lati…" at bounding box center [514, 173] width 628 height 93
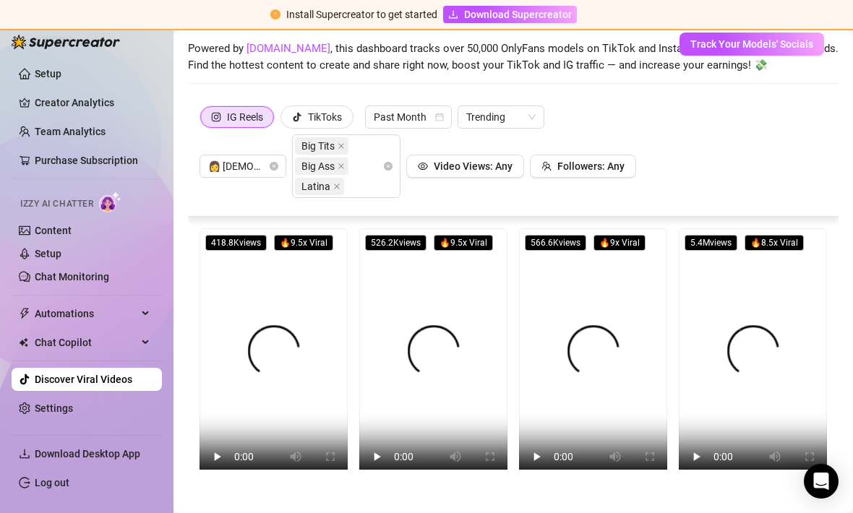
scroll to position [62, 0]
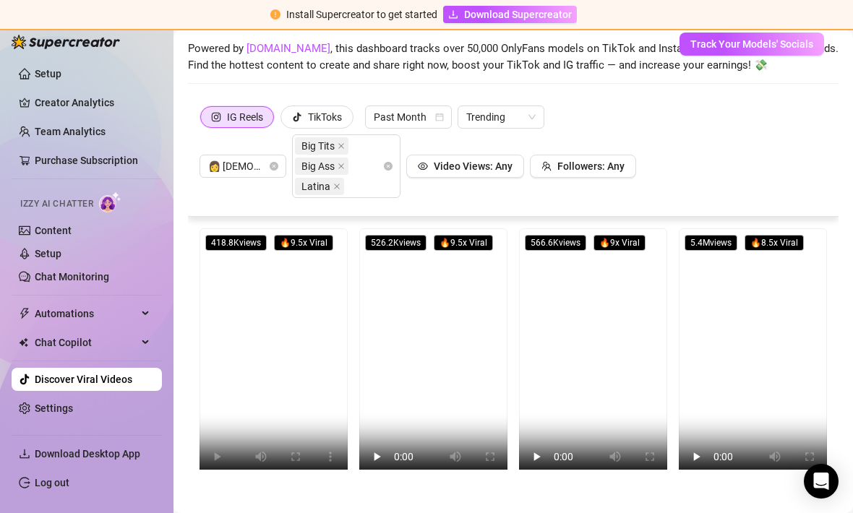
click at [288, 309] on video at bounding box center [274, 359] width 148 height 263
click at [67, 230] on link "Content" at bounding box center [53, 231] width 37 height 12
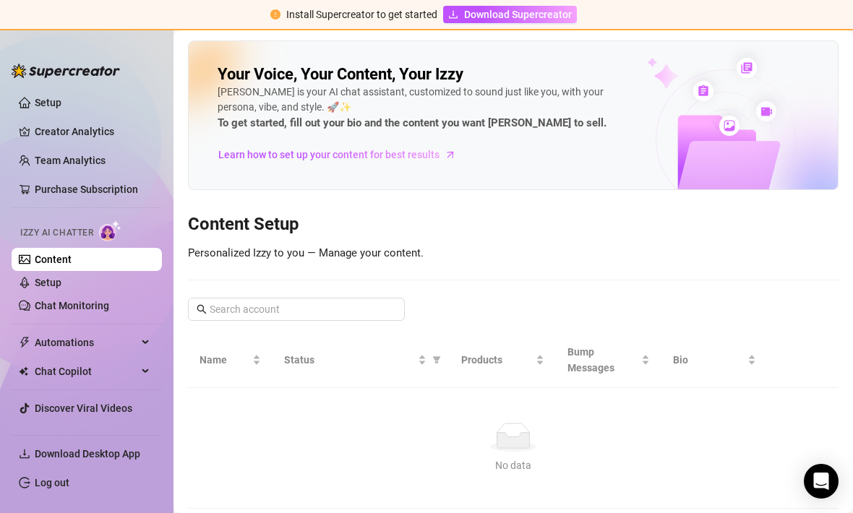
scroll to position [22, 0]
click at [125, 374] on span "Chat Copilot" at bounding box center [86, 371] width 103 height 23
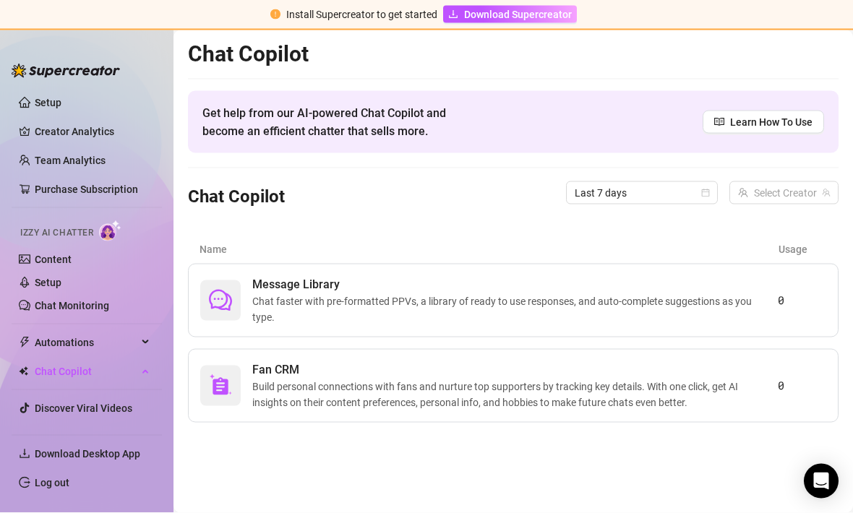
scroll to position [22, 0]
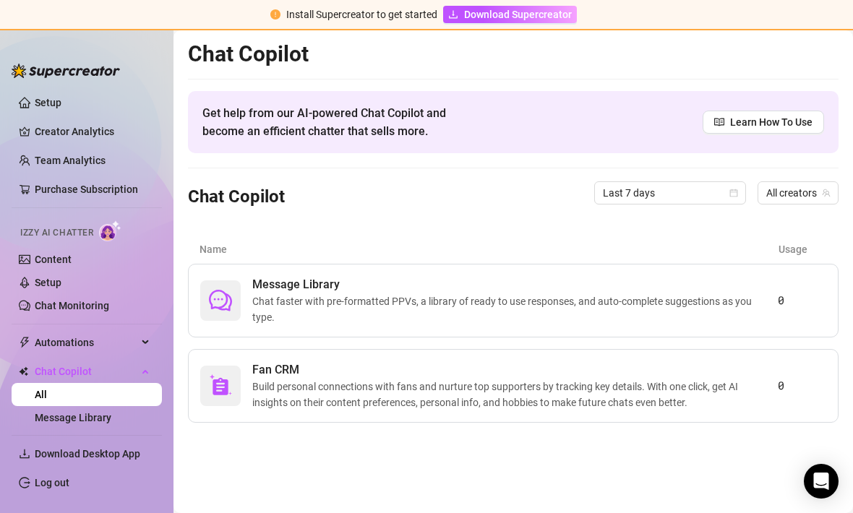
click at [759, 379] on span "Build personal connections with fans and nurture top supporters by tracking key…" at bounding box center [515, 395] width 526 height 32
